Goal: Task Accomplishment & Management: Use online tool/utility

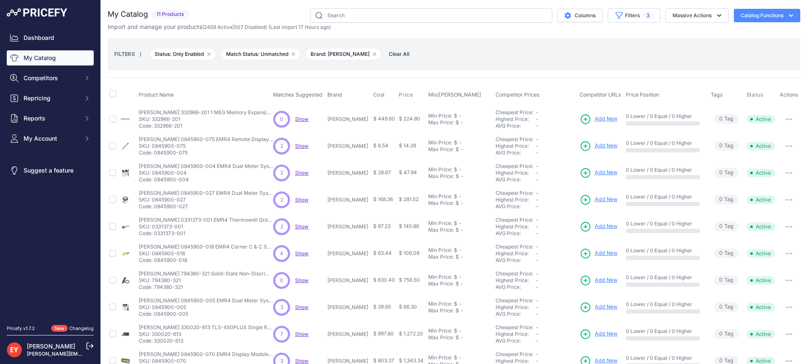
drag, startPoint x: 188, startPoint y: 126, endPoint x: 155, endPoint y: 129, distance: 32.9
click at [155, 129] on p "Code: 332966-201" at bounding box center [206, 126] width 134 height 7
copy p "332966-201"
drag, startPoint x: 192, startPoint y: 159, endPoint x: 160, endPoint y: 152, distance: 32.8
click at [160, 152] on tbody "Veeder-Root 332966-201 1 MEG Memory Expansion Module for ECPU2 board" at bounding box center [454, 253] width 692 height 296
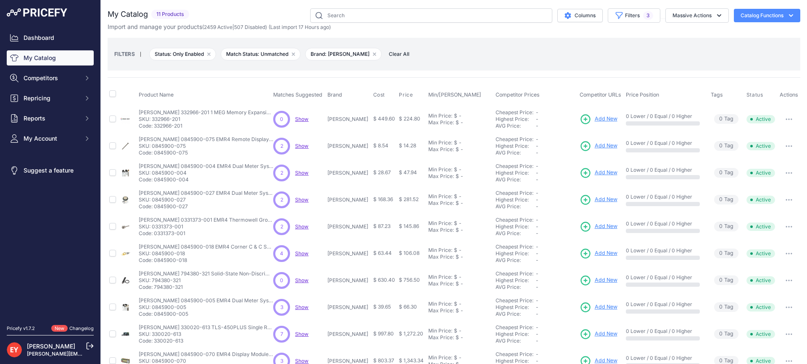
drag, startPoint x: 65, startPoint y: 214, endPoint x: 117, endPoint y: 169, distance: 68.8
click at [66, 214] on nav "Dashboard My Catalog Competitors Competitors Monitored URLs Repricing My Repric…" at bounding box center [50, 172] width 87 height 285
drag, startPoint x: 155, startPoint y: 151, endPoint x: 193, endPoint y: 151, distance: 37.4
click at [193, 151] on p "Code: 0845900-075" at bounding box center [206, 153] width 134 height 7
copy p "0845900-075"
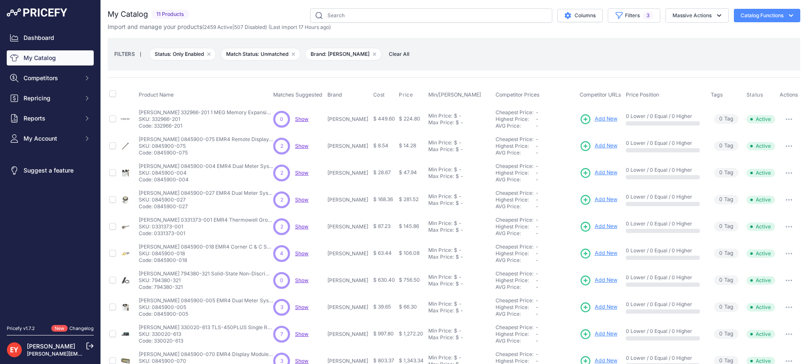
drag, startPoint x: 192, startPoint y: 182, endPoint x: 154, endPoint y: 182, distance: 38.2
click at [154, 182] on p "Code: 0845900-004" at bounding box center [206, 179] width 134 height 7
copy p "0845900-004"
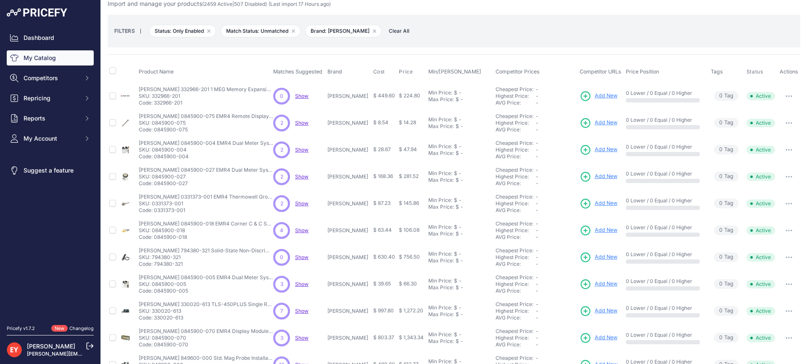
scroll to position [46, 0]
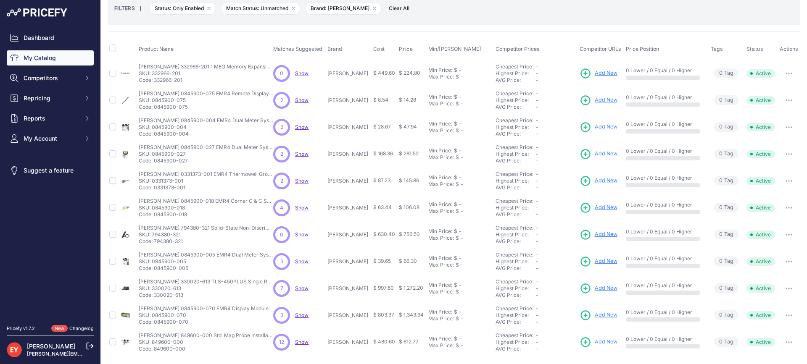
drag, startPoint x: 189, startPoint y: 161, endPoint x: 155, endPoint y: 162, distance: 34.1
click at [155, 162] on p "Code: 0845900-027" at bounding box center [206, 161] width 134 height 7
copy p "0845900-027"
drag, startPoint x: 187, startPoint y: 189, endPoint x: 155, endPoint y: 190, distance: 31.1
click at [155, 190] on p "Code: 0331373-001" at bounding box center [206, 187] width 134 height 7
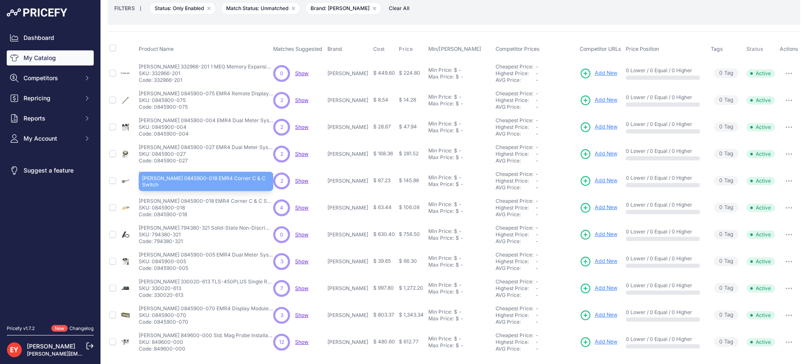
copy p "0331373-001"
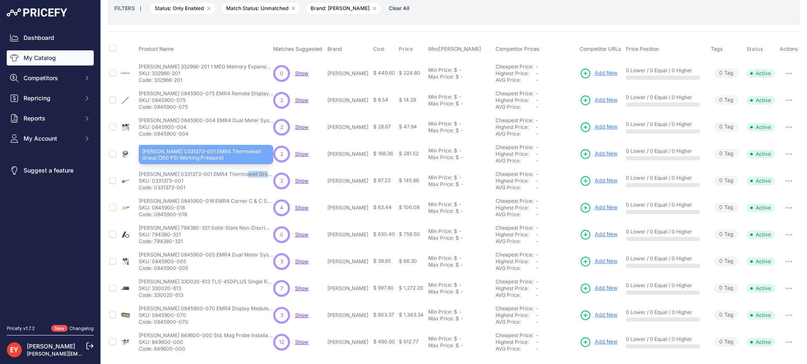
drag, startPoint x: 140, startPoint y: 171, endPoint x: 201, endPoint y: 174, distance: 61.4
click at [201, 174] on p "Veeder-Root 0331373-001 EMR4 Thermowell Group (350 PSI Working Pressure)" at bounding box center [206, 174] width 134 height 7
copy p "Veeder-Root 0331373-001"
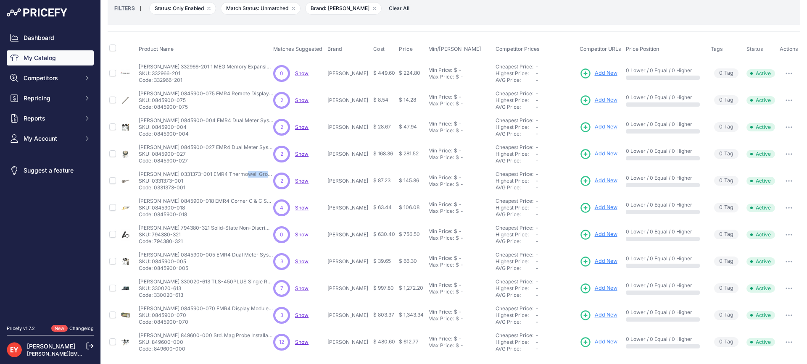
drag, startPoint x: 188, startPoint y: 213, endPoint x: 155, endPoint y: 214, distance: 32.4
click at [155, 214] on p "Code: 0845900-018" at bounding box center [206, 214] width 134 height 7
drag, startPoint x: 188, startPoint y: 218, endPoint x: 156, endPoint y: 218, distance: 32.4
click at [156, 218] on td "Veeder-Root 0845900-018 EMR4 Corner C & C Switch Veeder-Root 0845900-018 EMR4 C…" at bounding box center [204, 208] width 134 height 27
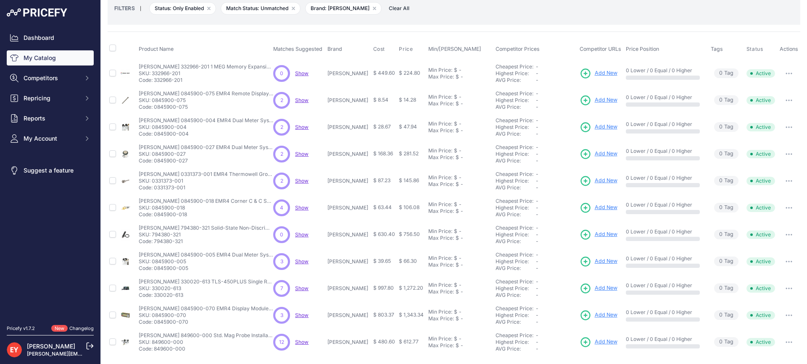
copy p "0845900-018"
drag, startPoint x: 188, startPoint y: 245, endPoint x: 156, endPoint y: 246, distance: 32.4
click at [156, 246] on td "Veeder-Root 794380-321 Solid-State Non-Discriminating Dispenser Pan Sensor Veed…" at bounding box center [204, 234] width 134 height 27
copy p "794380-321"
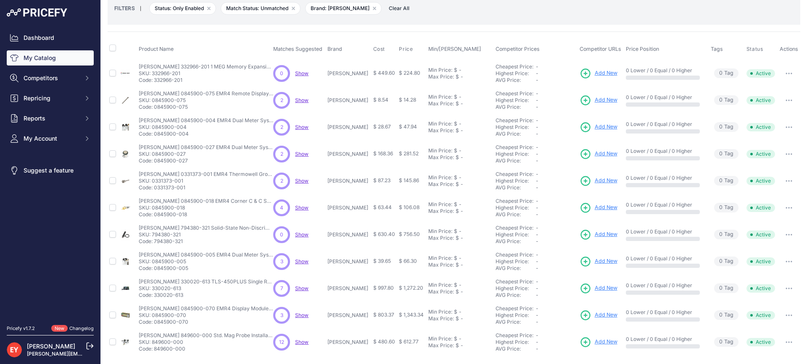
drag, startPoint x: 188, startPoint y: 268, endPoint x: 156, endPoint y: 267, distance: 31.5
click at [156, 267] on p "Code: 0845900-005" at bounding box center [206, 268] width 134 height 7
copy p "845900-005"
drag, startPoint x: 187, startPoint y: 295, endPoint x: 156, endPoint y: 295, distance: 31.1
click at [156, 295] on p "Code: 330020-613" at bounding box center [206, 295] width 134 height 7
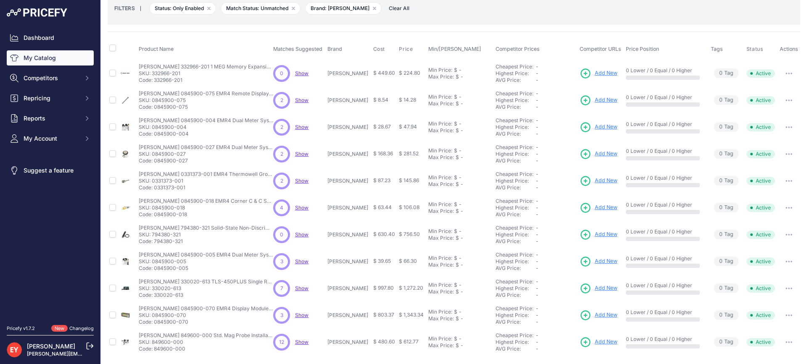
drag, startPoint x: 191, startPoint y: 323, endPoint x: 155, endPoint y: 325, distance: 35.8
click at [155, 325] on p "Code: 0845900-070" at bounding box center [206, 322] width 134 height 7
drag, startPoint x: 189, startPoint y: 349, endPoint x: 155, endPoint y: 351, distance: 34.1
click at [155, 351] on p "Code: 849600-000" at bounding box center [206, 349] width 134 height 7
drag, startPoint x: 189, startPoint y: 323, endPoint x: 155, endPoint y: 325, distance: 34.1
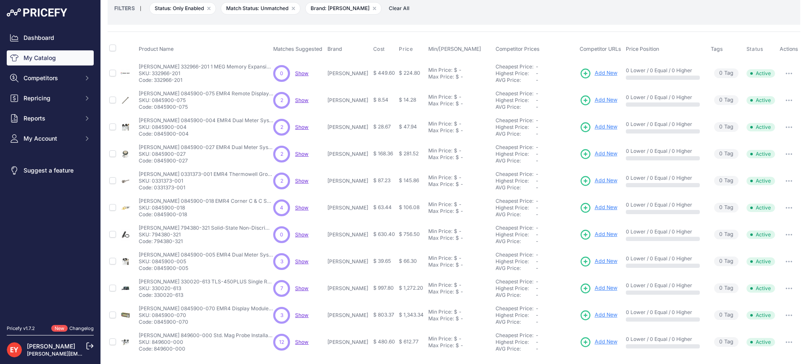
click at [155, 325] on p "Code: 0845900-070" at bounding box center [206, 322] width 134 height 7
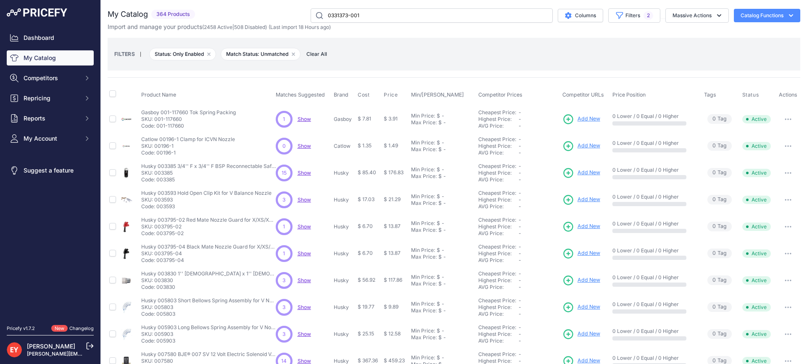
type input "0331373-001"
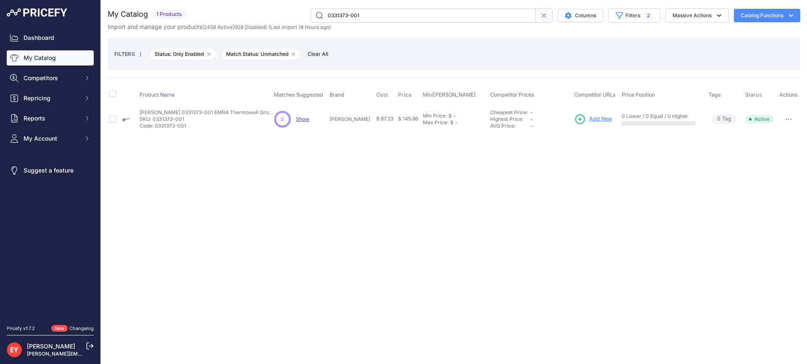
click at [599, 115] on span "Add New" at bounding box center [600, 119] width 23 height 8
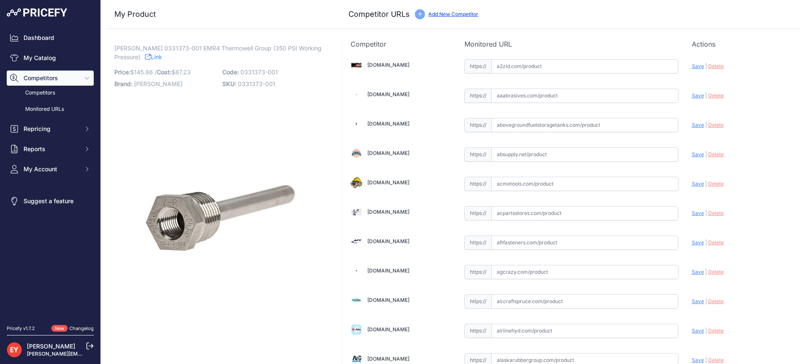
scroll to position [2853, 0]
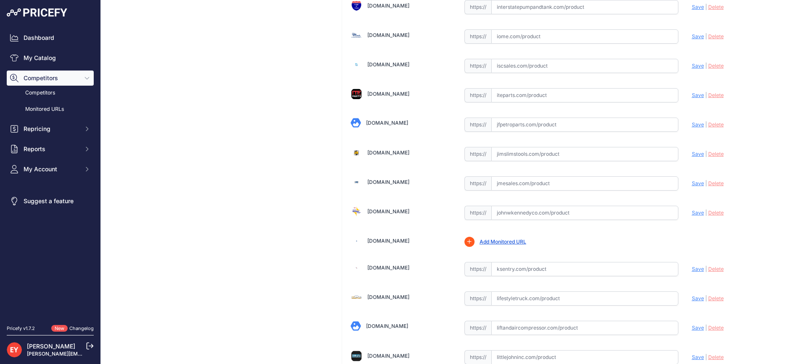
click at [513, 181] on input "text" at bounding box center [584, 183] width 187 height 14
paste input "https://www.jmesales.com/thermowell-group/"
click at [692, 180] on span "Save" at bounding box center [698, 183] width 12 height 6
type input "https://www.jmesales.com/thermowell-group/?prirule_jdsnikfkfjsd=3888"
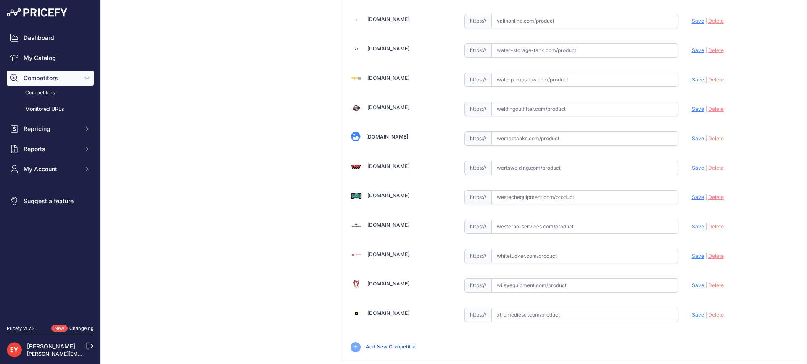
scroll to position [6257, 0]
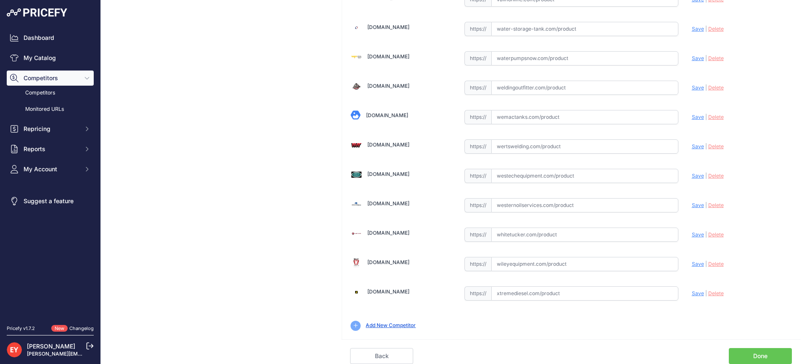
click at [744, 352] on link "Done" at bounding box center [759, 356] width 63 height 16
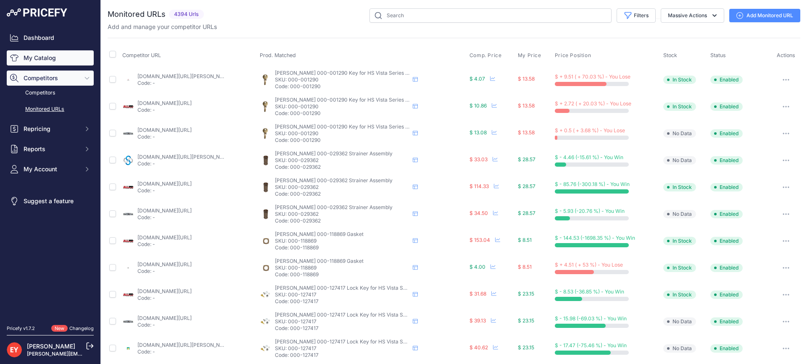
click at [39, 61] on link "My Catalog" at bounding box center [50, 57] width 87 height 15
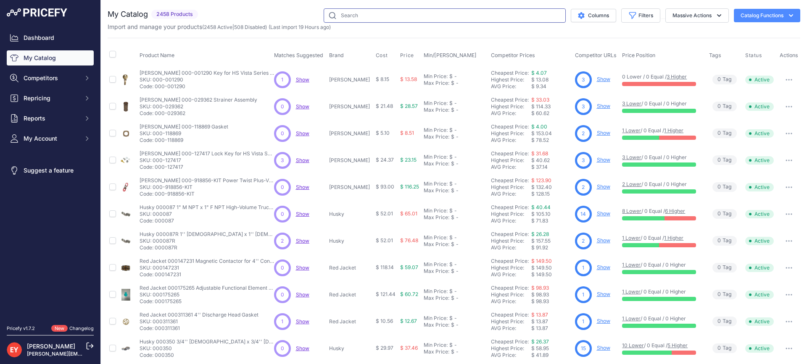
click at [368, 16] on input "text" at bounding box center [444, 15] width 242 height 14
paste input "0845900-018"
type input "0845900-018"
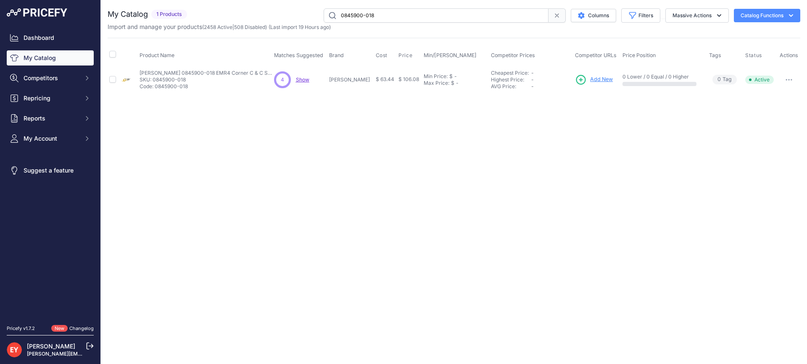
click at [590, 77] on span "Add New" at bounding box center [601, 80] width 23 height 8
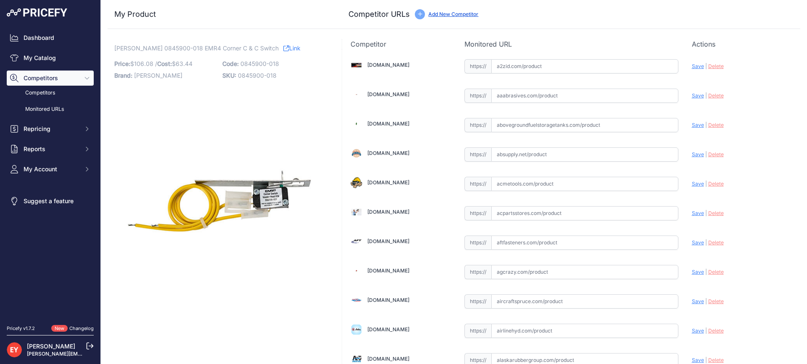
scroll to position [5818, 0]
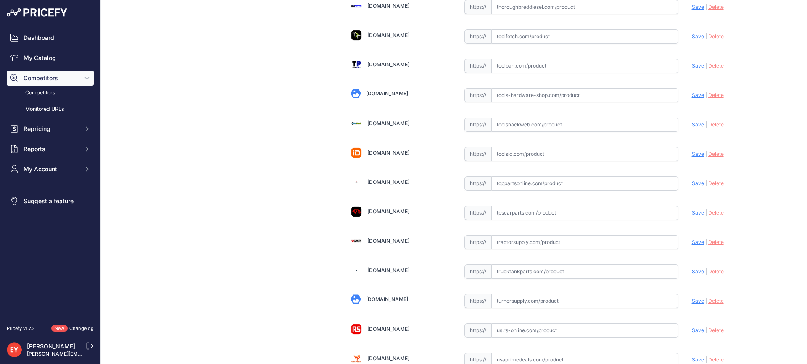
click at [512, 188] on input "text" at bounding box center [584, 183] width 187 height 14
paste input "https://www.toppartsonline.com/product/veeder-root-0845900-018-emr4-corner-c-c-…"
click at [692, 183] on span "Save" at bounding box center [698, 183] width 12 height 6
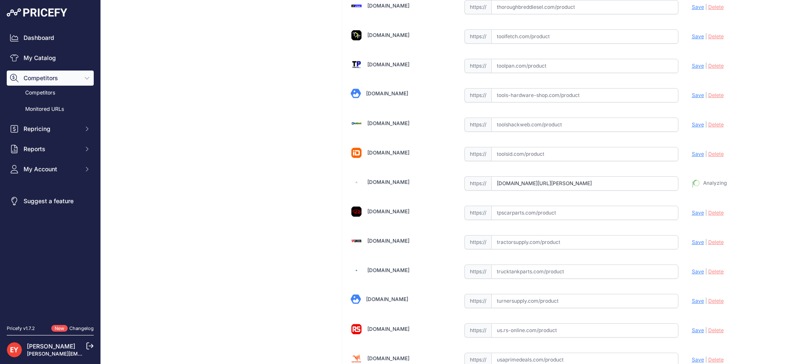
type input "https://www.toppartsonline.com/product/veeder-root-0845900-018-emr4-corner-c-c-…"
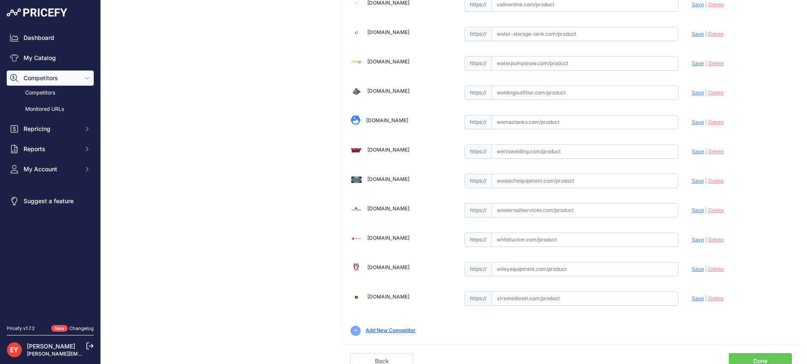
scroll to position [6257, 0]
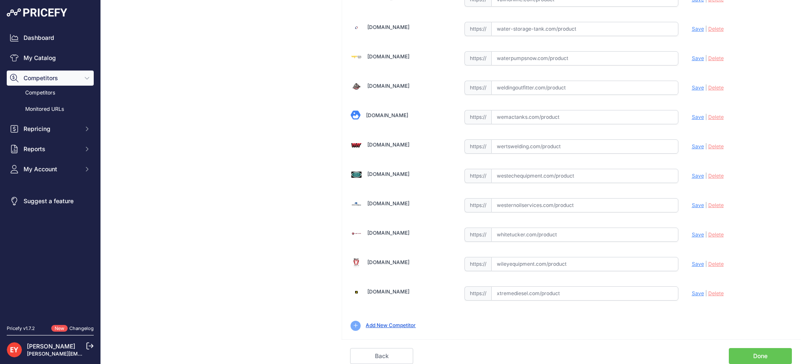
click at [761, 352] on link "Done" at bounding box center [759, 356] width 63 height 16
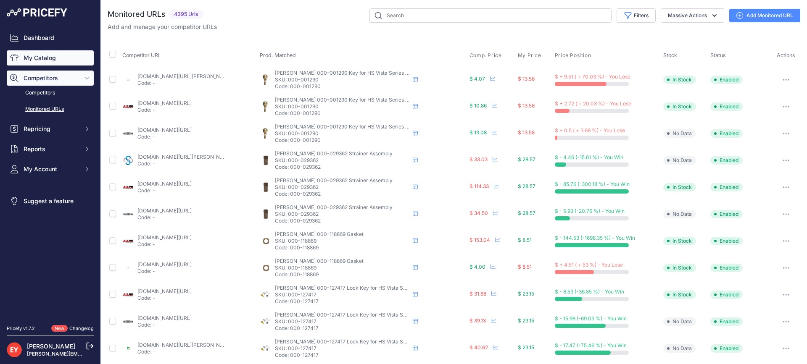
click at [23, 64] on link "My Catalog" at bounding box center [50, 57] width 87 height 15
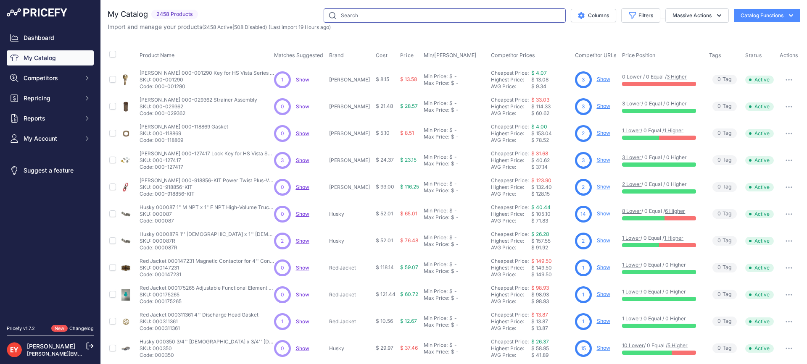
click at [338, 12] on input "text" at bounding box center [444, 15] width 242 height 14
paste input "794380-321"
type input "794380-321"
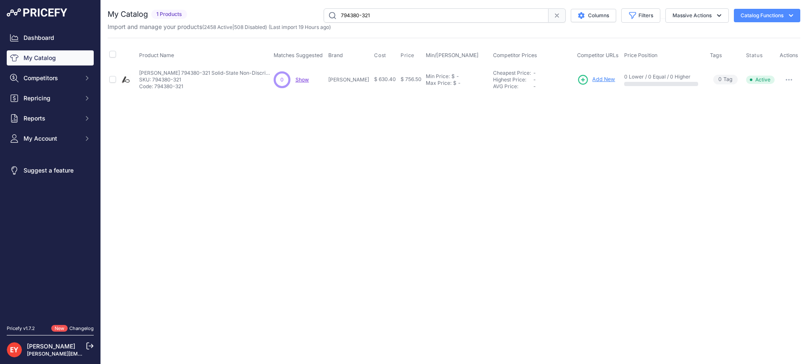
click at [605, 79] on span "Add New" at bounding box center [603, 80] width 23 height 8
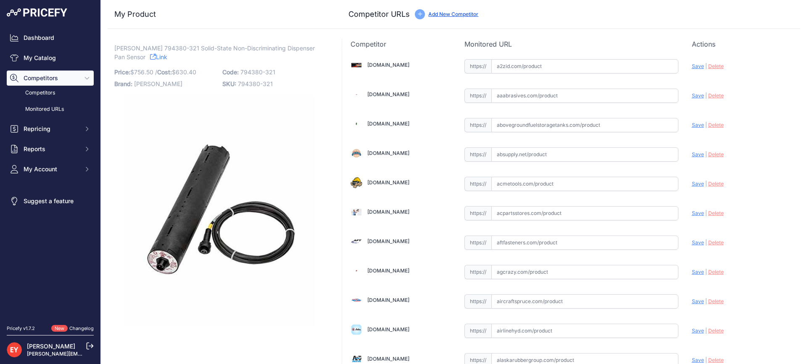
scroll to position [2471, 0]
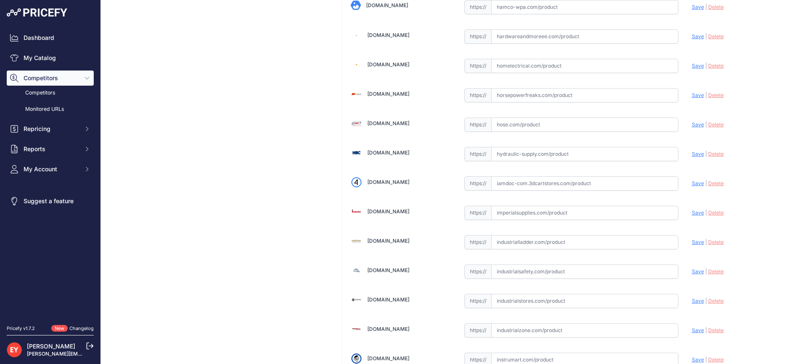
click at [519, 188] on input "text" at bounding box center [584, 183] width 187 height 14
paste input "https://iamdoc-com.3dcartstores.com/Solid-State-Dispenser-Pan-Sensor_p_10581725…"
click at [692, 182] on span "Save" at bounding box center [698, 183] width 12 height 6
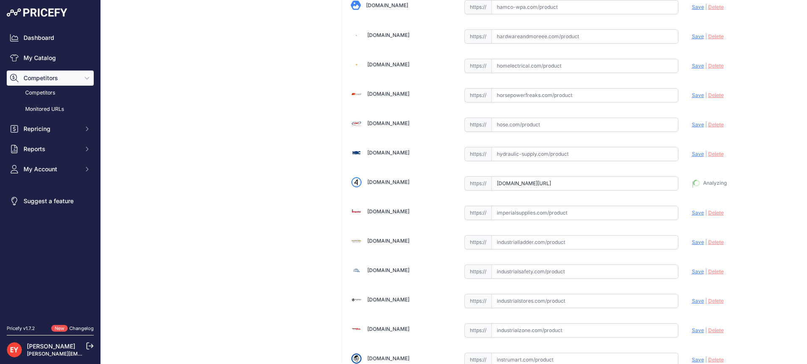
type input "https://iamdoc-com.3dcartstores.com/Solid-State-Dispenser-Pan-Sensor_p_10581725…"
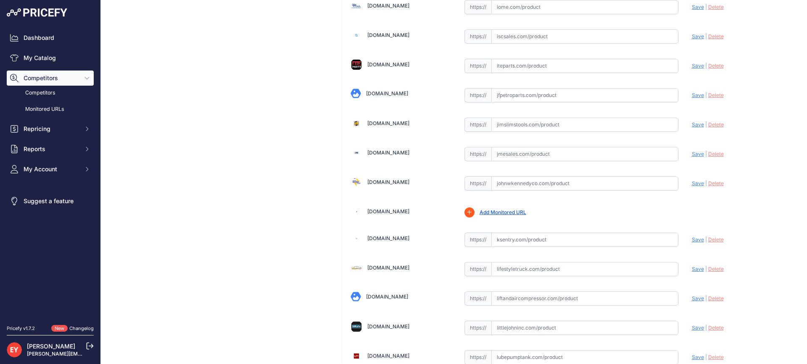
click at [503, 183] on input "text" at bounding box center [584, 183] width 187 height 14
paste input "https://www.johnwkennedyco.com/buy/product/794380-321-veeder/2952"
click at [692, 185] on span "Save" at bounding box center [698, 183] width 12 height 6
type input "https://www.johnwkennedyco.com/buy/product/794380-321-veeder/2952?prirule_jdsni…"
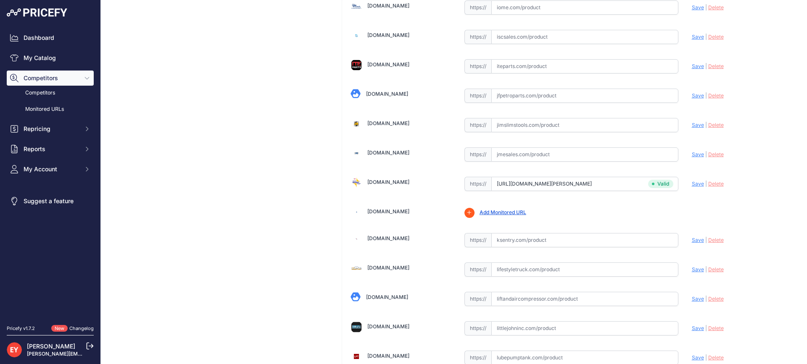
scroll to position [2882, 0]
click at [508, 99] on input "text" at bounding box center [584, 95] width 187 height 14
paste input "https://www.jfpetroparts.com/products/Monitoring-Systems/Sensors/Veeder-Root-79…"
click at [692, 93] on span "Save" at bounding box center [698, 95] width 12 height 6
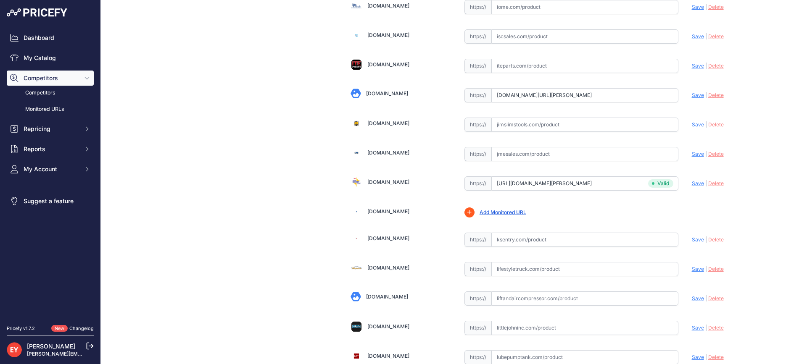
scroll to position [0, 0]
type input "https://www.jfpetroparts.com/products/Monitoring-Systems/Sensors/Veeder-Root-79…"
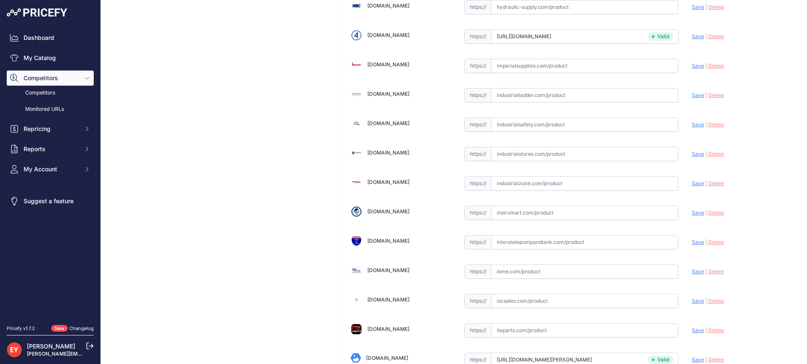
click at [520, 179] on input "text" at bounding box center [584, 183] width 187 height 14
paste input "https://www.industrialzone.com/390104-veeder-root-794380-321.html?srsltid=AfmBO…"
click at [692, 182] on span "Save" at bounding box center [698, 183] width 12 height 6
type input "https://www.industrialzone.com/390104-veeder-root-794380-321.html?prirule_jdsni…"
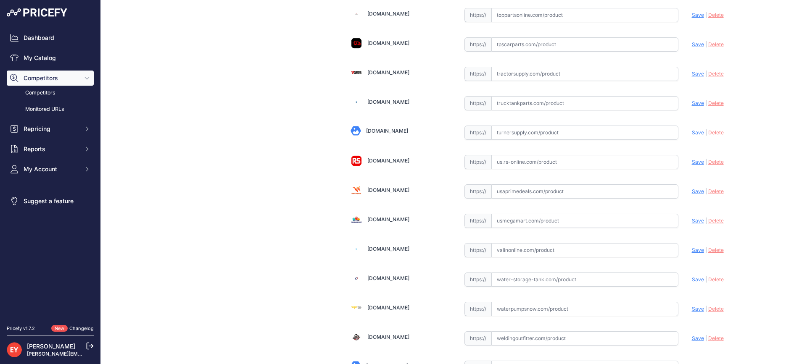
scroll to position [6237, 0]
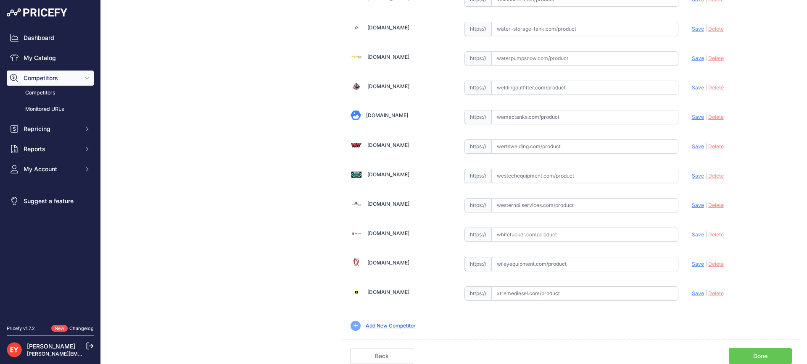
click at [768, 354] on link "Done" at bounding box center [759, 356] width 63 height 16
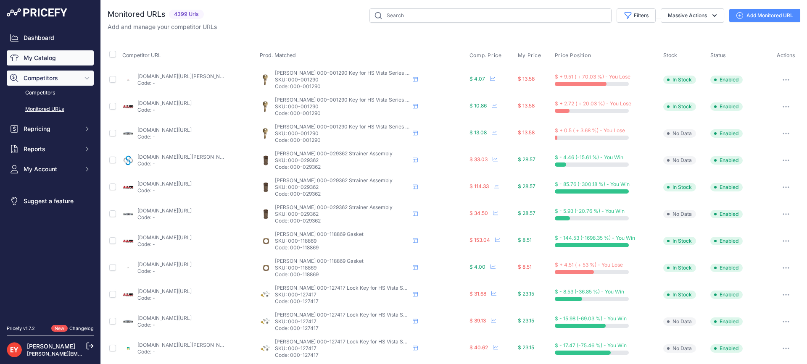
click at [37, 59] on link "My Catalog" at bounding box center [50, 57] width 87 height 15
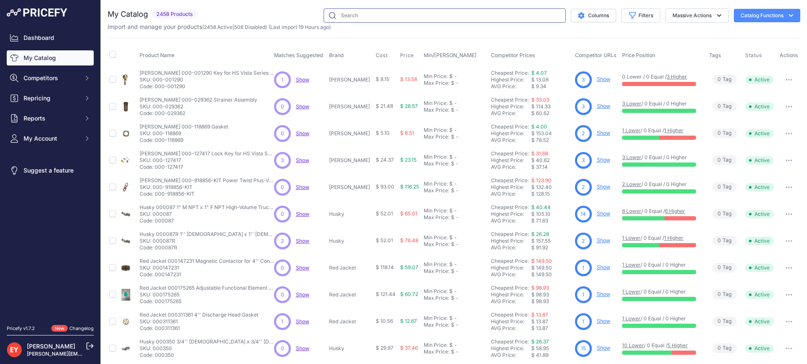
click at [351, 13] on input "text" at bounding box center [444, 15] width 242 height 14
paste input "0845900-005"
type input "0845900-005"
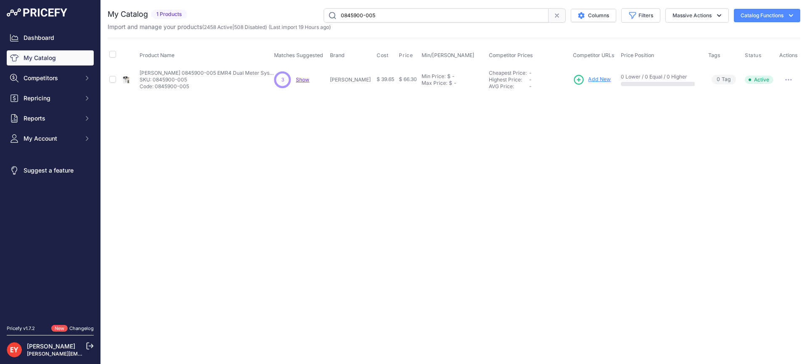
click at [600, 76] on span "Add New" at bounding box center [599, 80] width 23 height 8
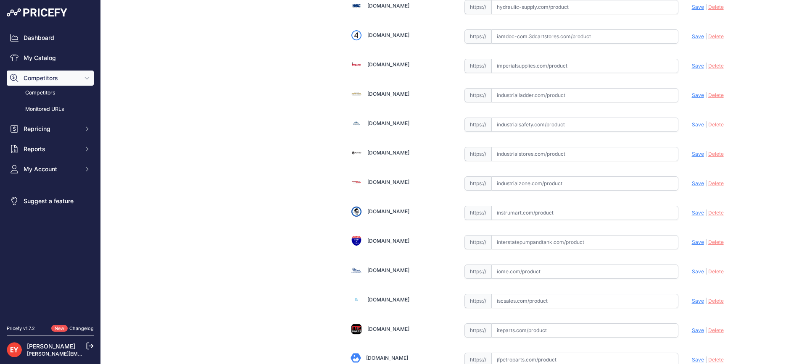
scroll to position [765, 0]
click at [527, 183] on input "text" at bounding box center [584, 183] width 187 height 14
paste input "https://www.bestpartsstore.com/product/veeder-root-0845900-005-emr4-dual-meter-…"
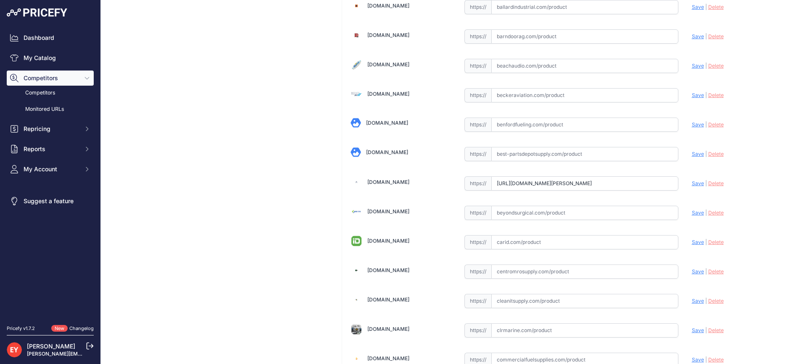
scroll to position [0, 80]
click at [692, 182] on span "Save" at bounding box center [698, 183] width 12 height 6
type input "https://www.bestpartsstore.com/product/veeder-root-0845900-005-emr4-dual-meter-…"
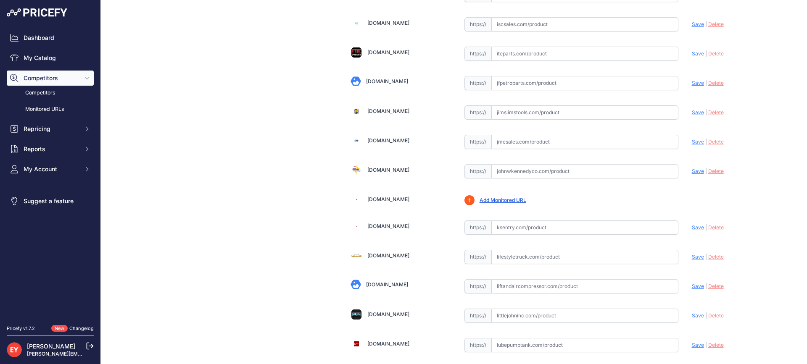
scroll to position [6237, 0]
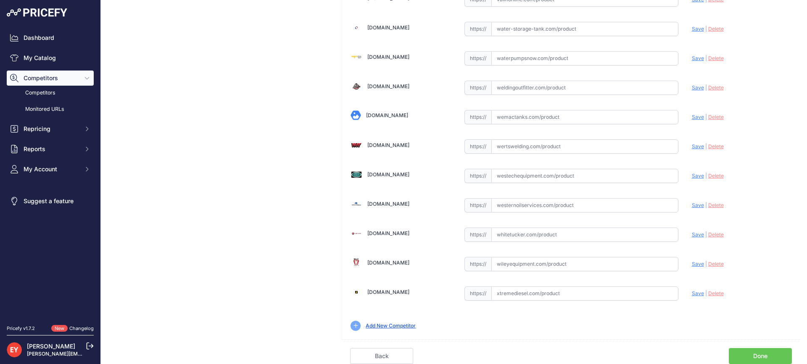
drag, startPoint x: 762, startPoint y: 357, endPoint x: 677, endPoint y: 331, distance: 89.0
click at [761, 357] on link "Done" at bounding box center [759, 356] width 63 height 16
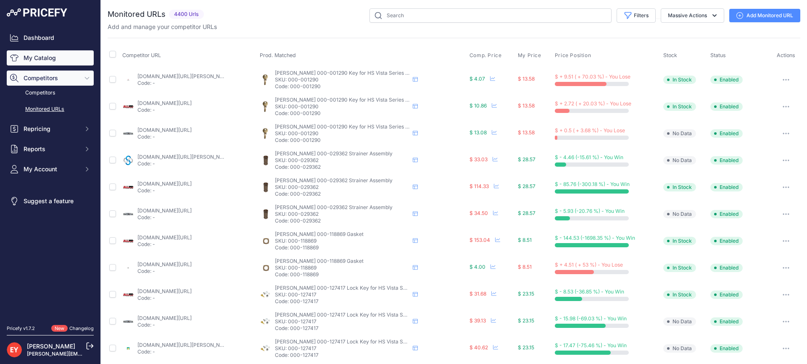
click at [72, 63] on link "My Catalog" at bounding box center [50, 57] width 87 height 15
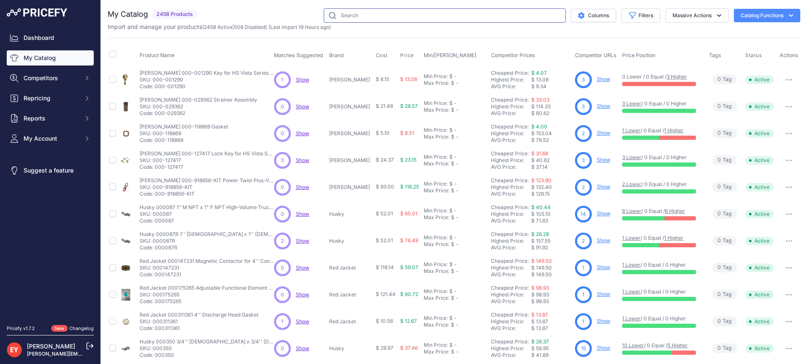
click at [352, 16] on input "text" at bounding box center [444, 15] width 242 height 14
paste input "330020-613"
type input "330020-613"
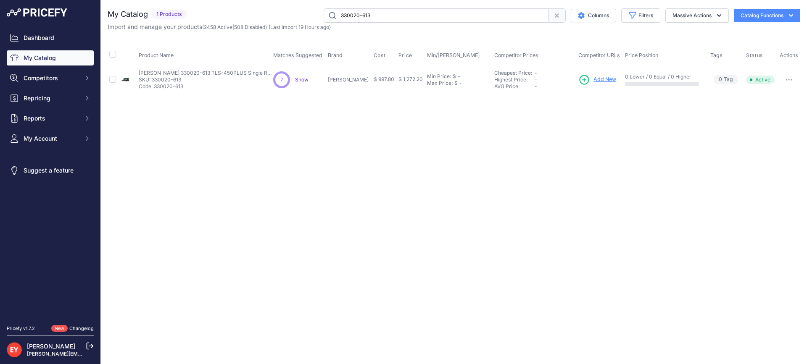
click at [602, 78] on span "Add New" at bounding box center [604, 80] width 23 height 8
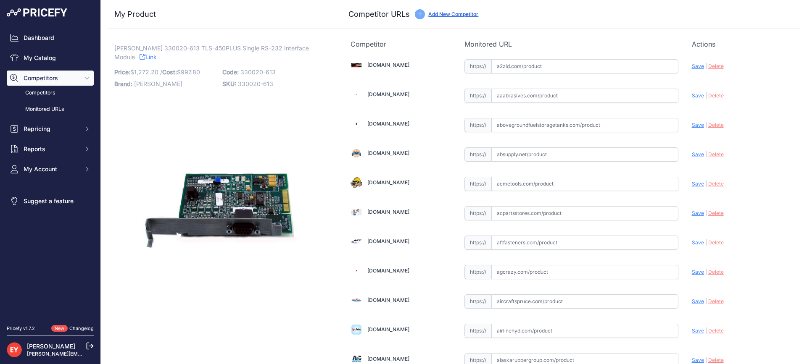
scroll to position [2471, 0]
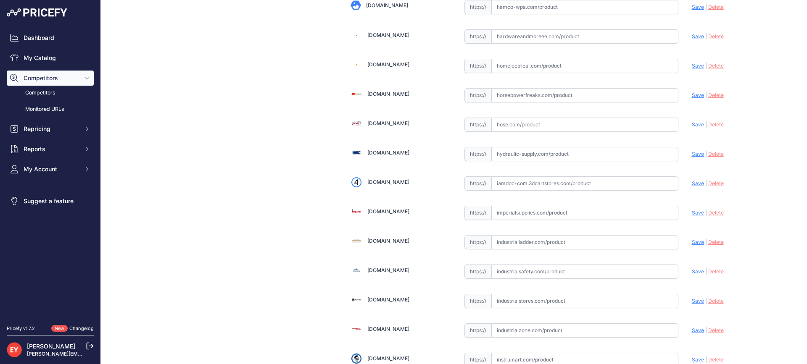
click at [552, 182] on input "text" at bounding box center [584, 183] width 187 height 14
paste input "https://iamdoc-com.3dcartstores.com/Kit-Single-Rs-232-Interface-Module-Comm-Slo…"
click at [692, 182] on span "Save" at bounding box center [698, 183] width 12 height 6
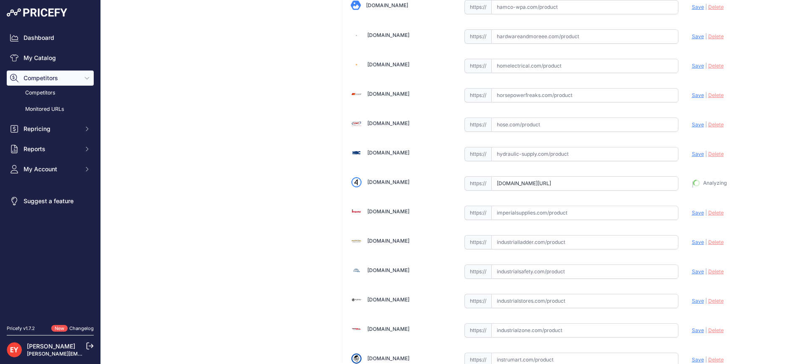
type input "https://iamdoc-com.3dcartstores.com/Kit-Single-Rs-232-Interface-Module-Comm-Slo…"
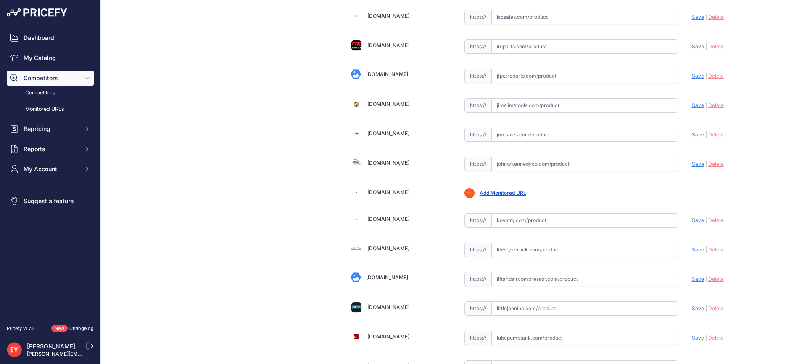
scroll to position [2883, 0]
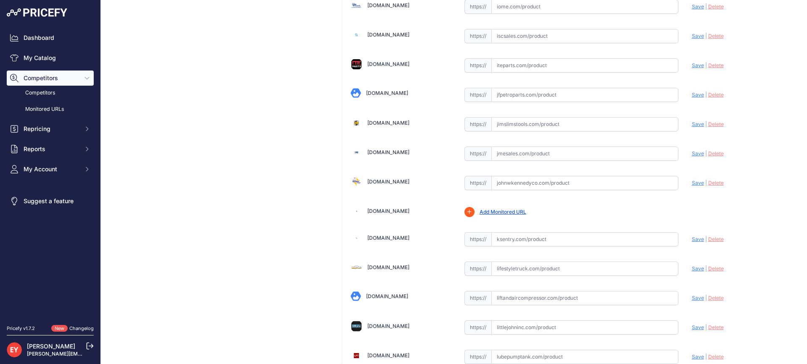
click at [523, 184] on input "text" at bounding box center [584, 183] width 187 height 14
paste input "https://www.johnwkennedyco.com/buy/product/330020-613-Veeder-69700-product-3300…"
click at [692, 184] on span "Save" at bounding box center [698, 183] width 12 height 6
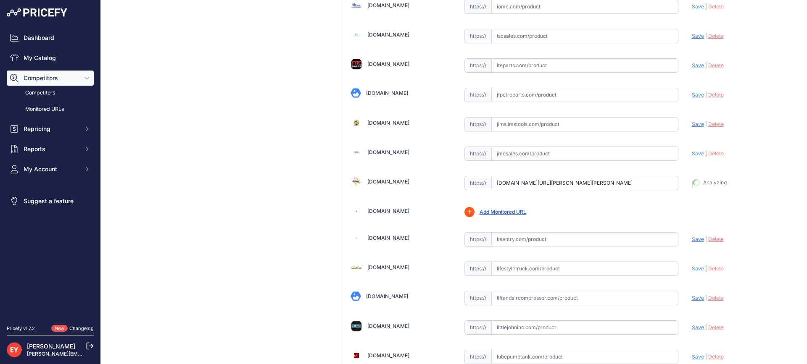
type input "https://www.johnwkennedyco.com/buy/product/330020-613-Veeder-69700-product-3300…"
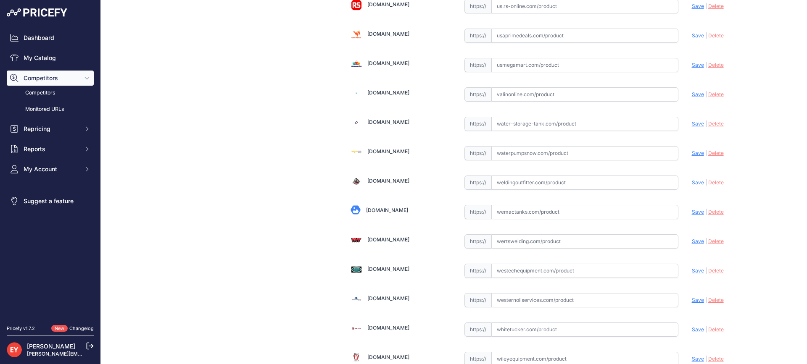
scroll to position [6257, 0]
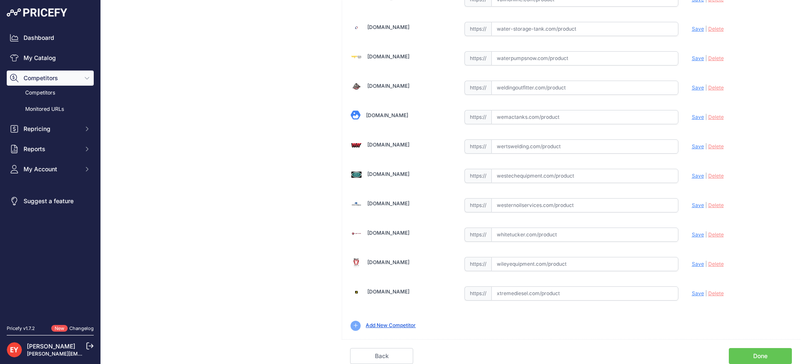
click at [765, 358] on link "Done" at bounding box center [759, 356] width 63 height 16
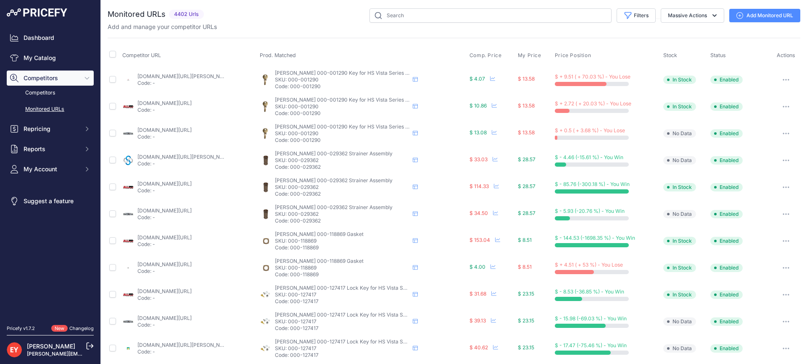
scroll to position [244, 0]
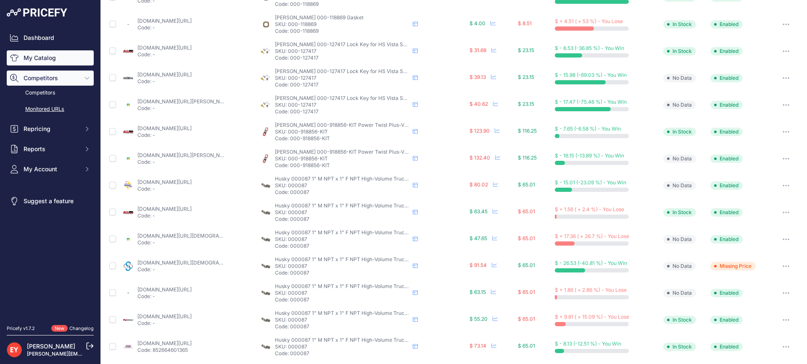
click at [41, 58] on link "My Catalog" at bounding box center [50, 57] width 87 height 15
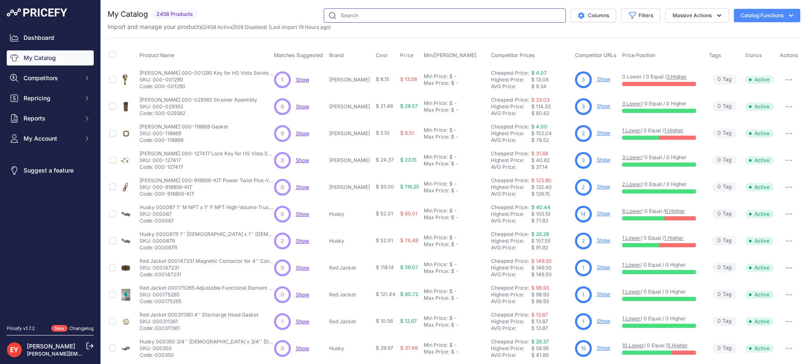
click at [360, 18] on input "text" at bounding box center [444, 15] width 242 height 14
click at [368, 21] on input "text" at bounding box center [444, 15] width 242 height 14
paste input "0845900-070"
type input "0845900-070"
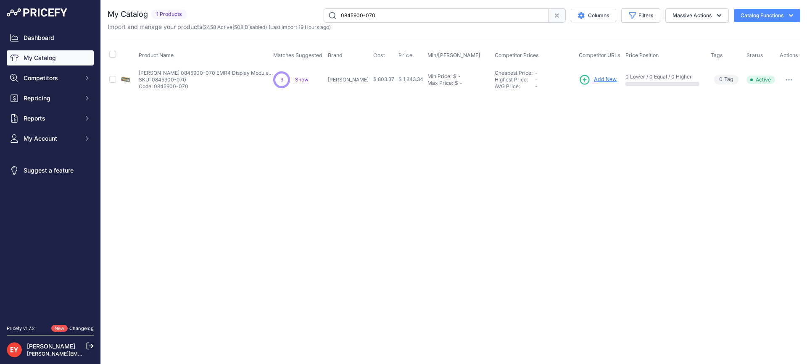
click at [594, 79] on span "Add New" at bounding box center [605, 80] width 23 height 8
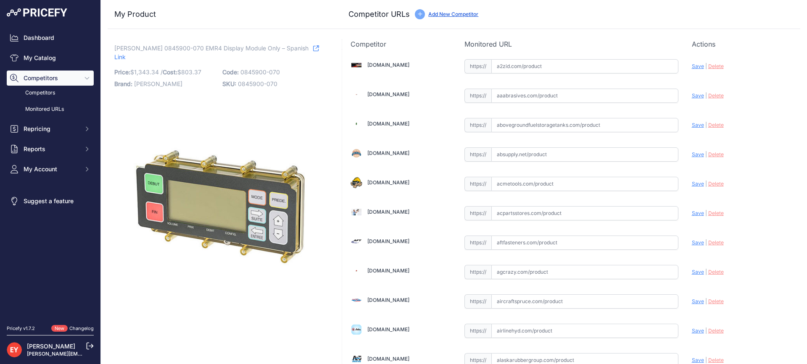
scroll to position [5818, 0]
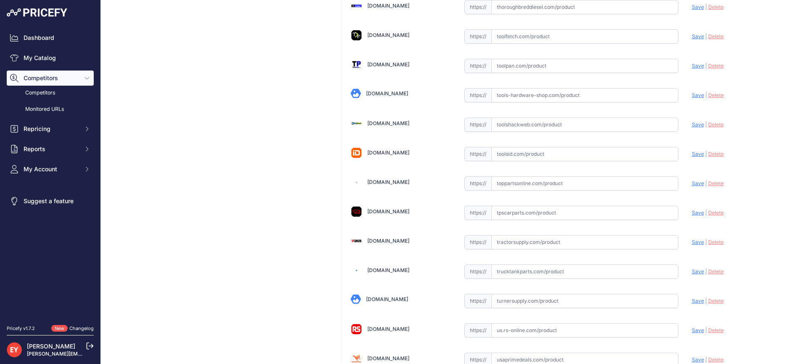
click at [518, 187] on input "text" at bounding box center [584, 183] width 187 height 14
paste input "https://www.toppartsonline.com/product/veeder-root-0845900-070-emr4-display-mod…"
click at [692, 181] on span "Save" at bounding box center [698, 183] width 12 height 6
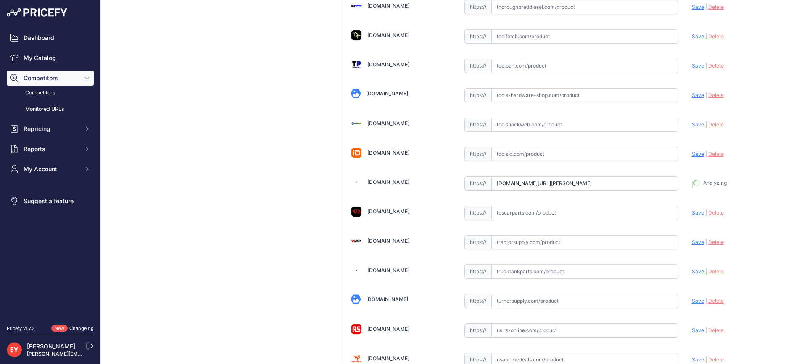
type input "https://www.toppartsonline.com/product/veeder-root-0845900-070-emr4-display-mod…"
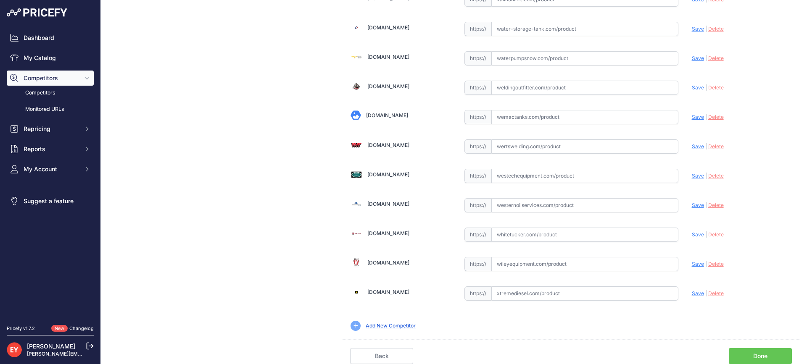
scroll to position [6237, 0]
drag, startPoint x: 764, startPoint y: 353, endPoint x: 623, endPoint y: 294, distance: 152.7
click at [763, 353] on link "Done" at bounding box center [759, 356] width 63 height 16
